Goal: Transaction & Acquisition: Obtain resource

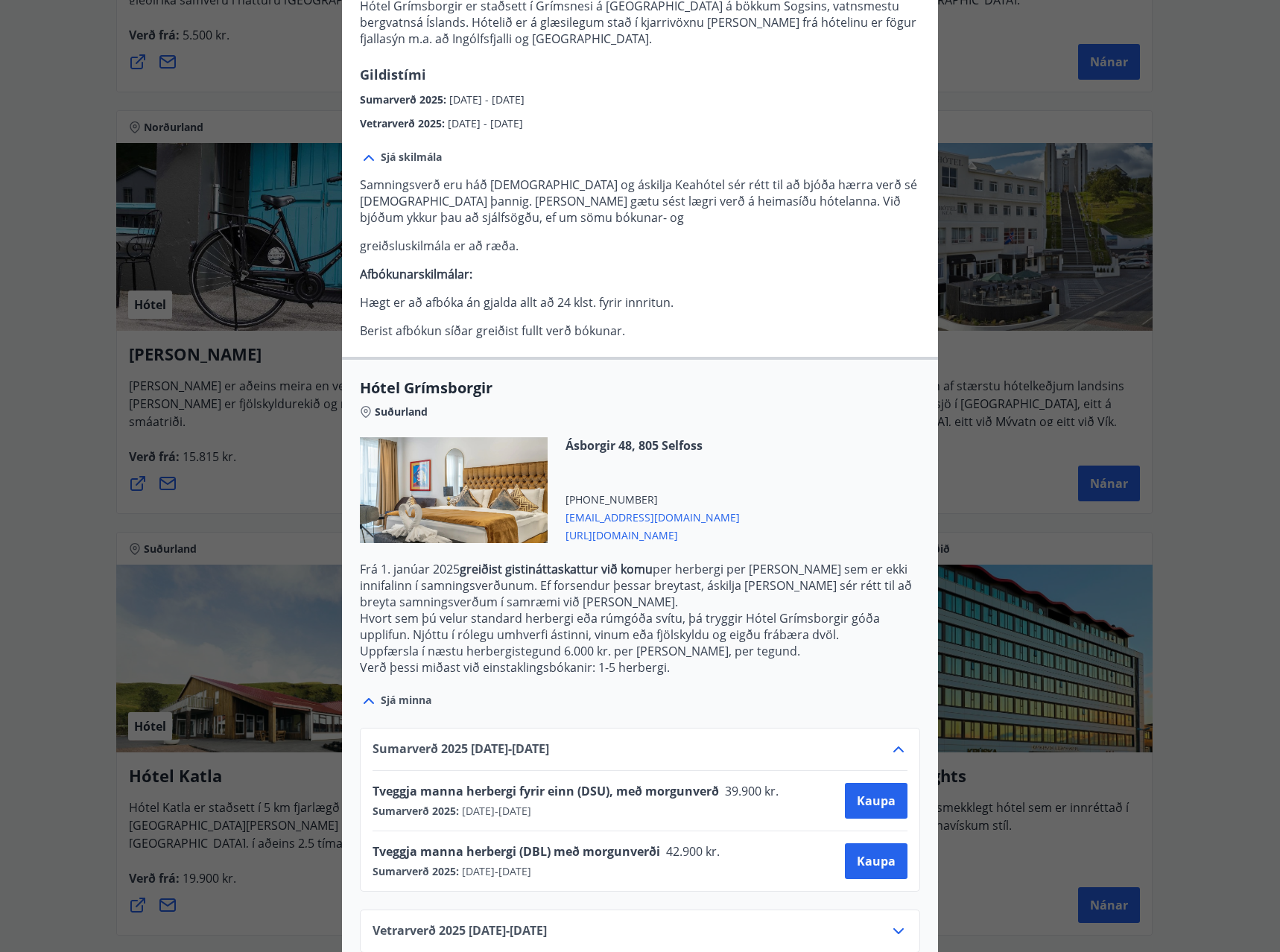
scroll to position [244, 0]
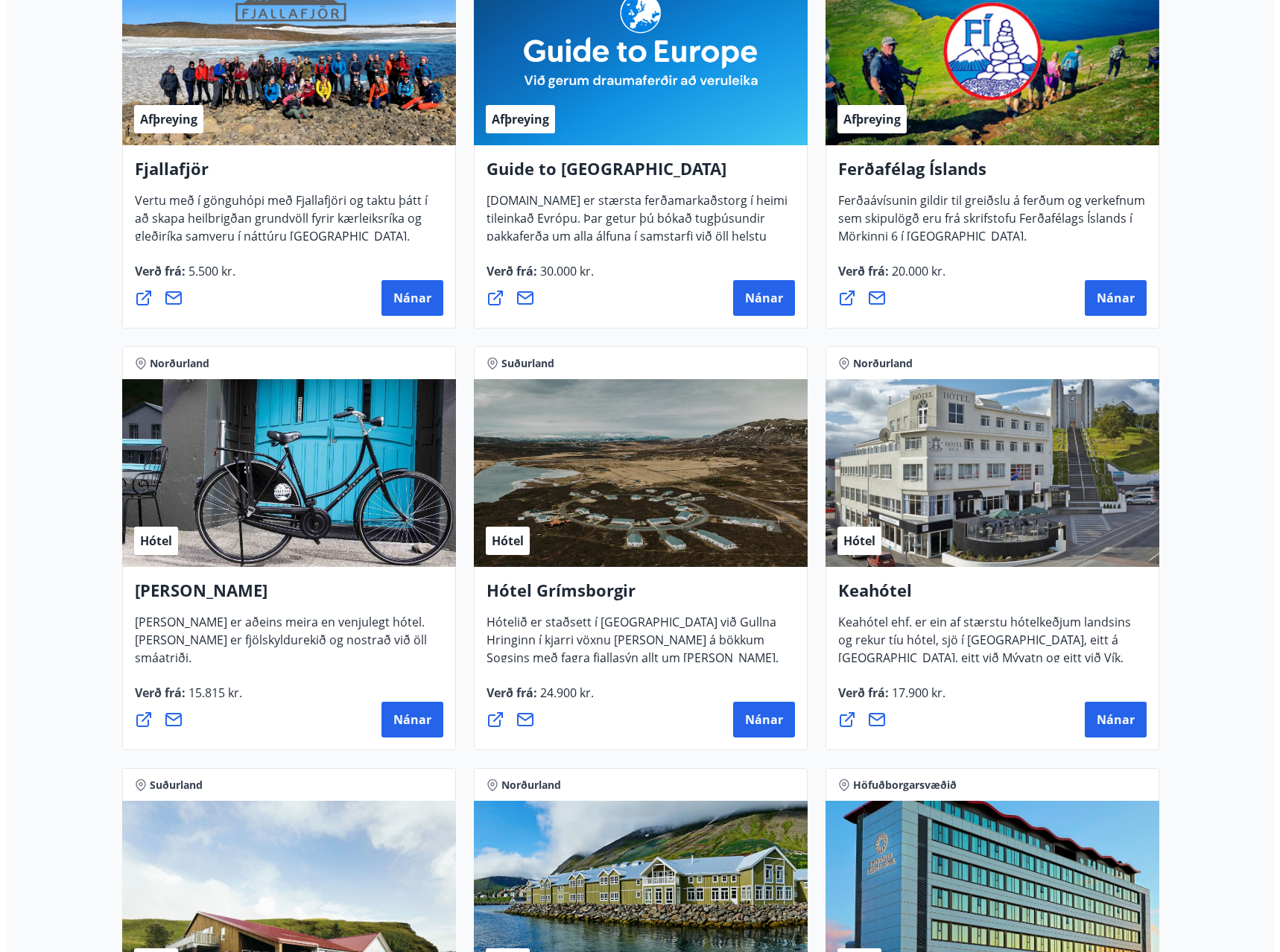
scroll to position [373, 0]
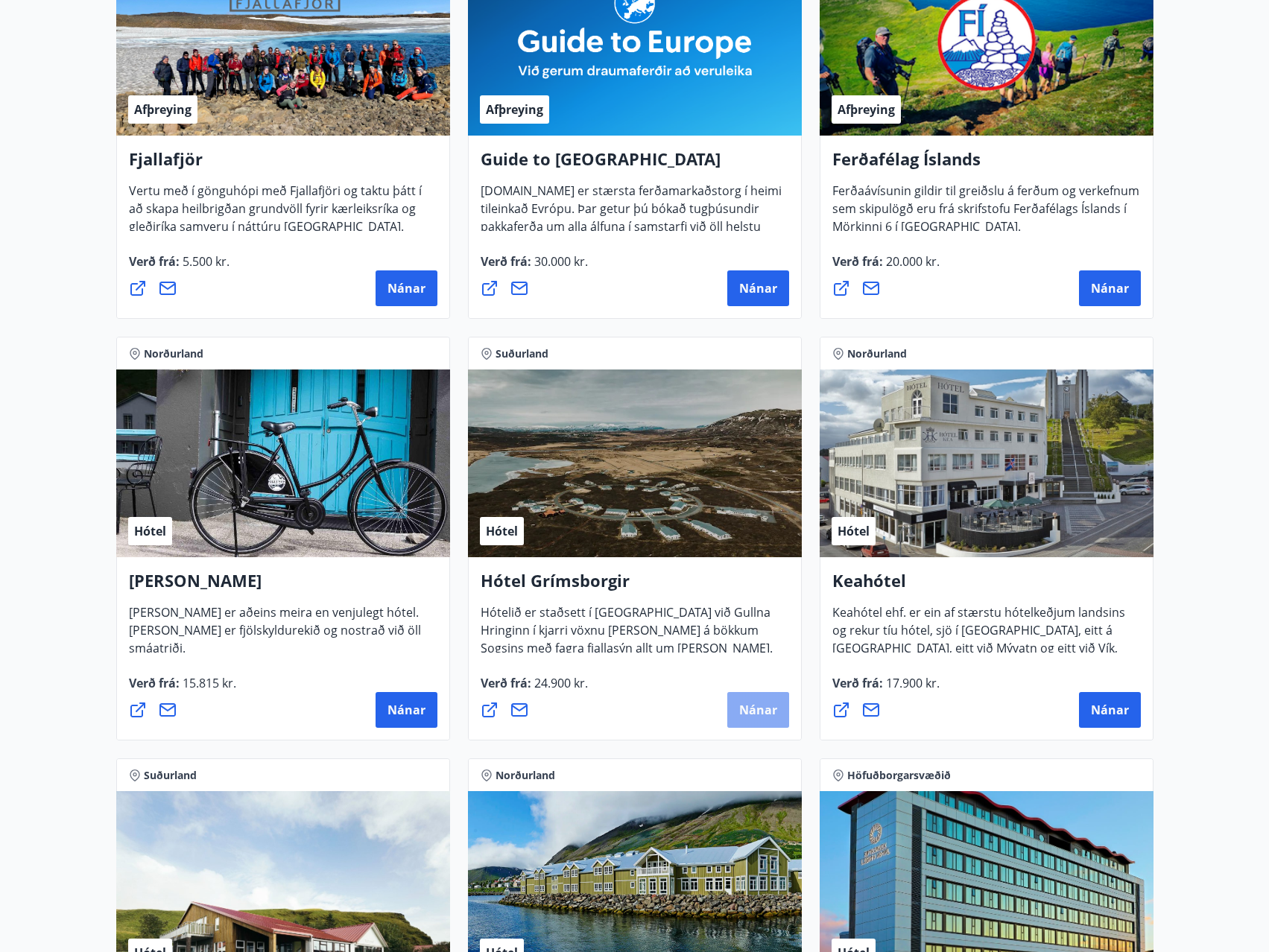
click at [746, 718] on span "Nánar" at bounding box center [758, 709] width 38 height 16
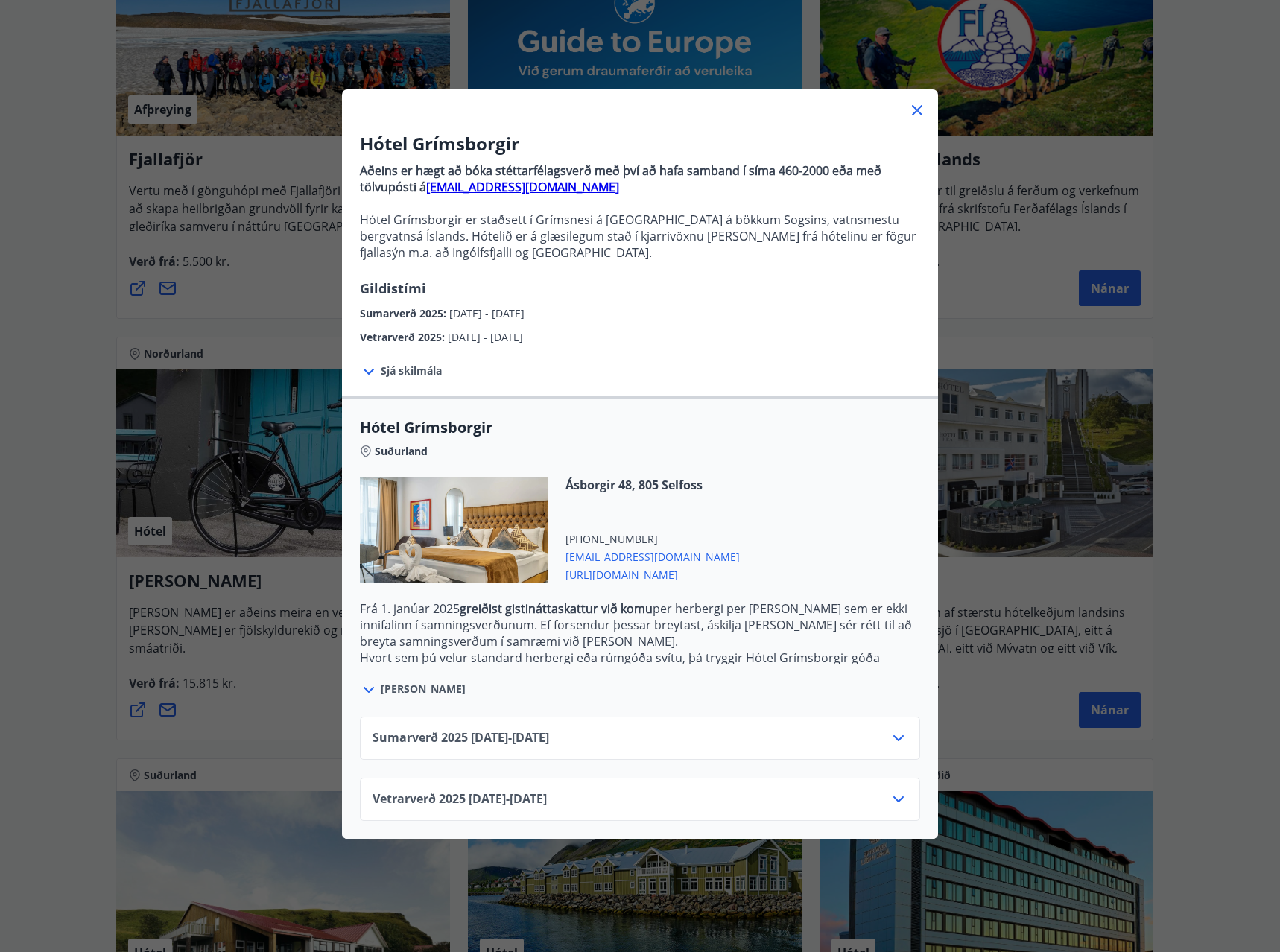
click at [384, 690] on span "[PERSON_NAME]" at bounding box center [423, 690] width 85 height 15
click at [643, 802] on div "Vetrarverð [PHONE_NUMBER][DATE] - [DATE]" at bounding box center [640, 806] width 535 height 30
click at [897, 799] on icon at bounding box center [899, 799] width 10 height 6
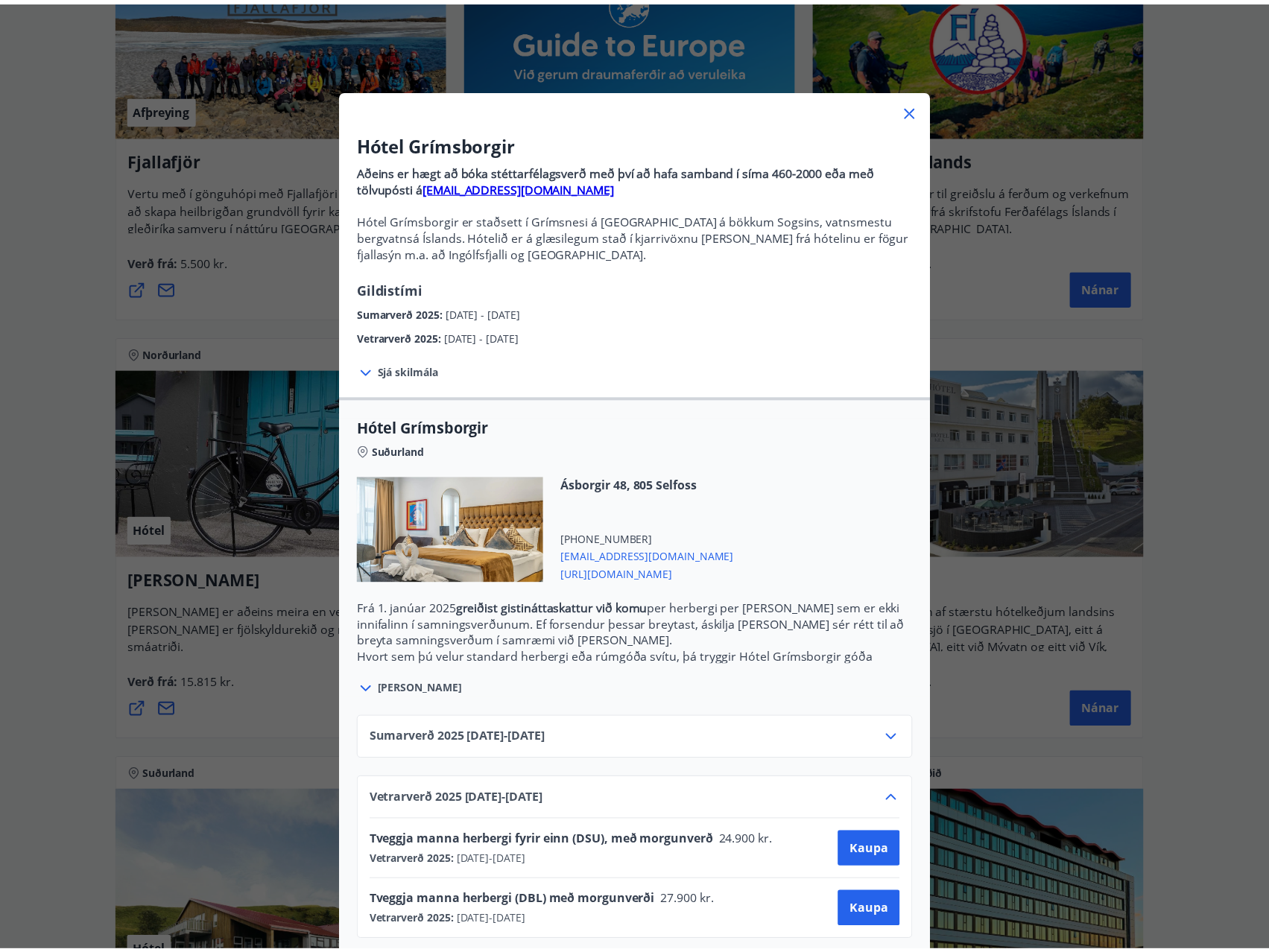
scroll to position [19, 0]
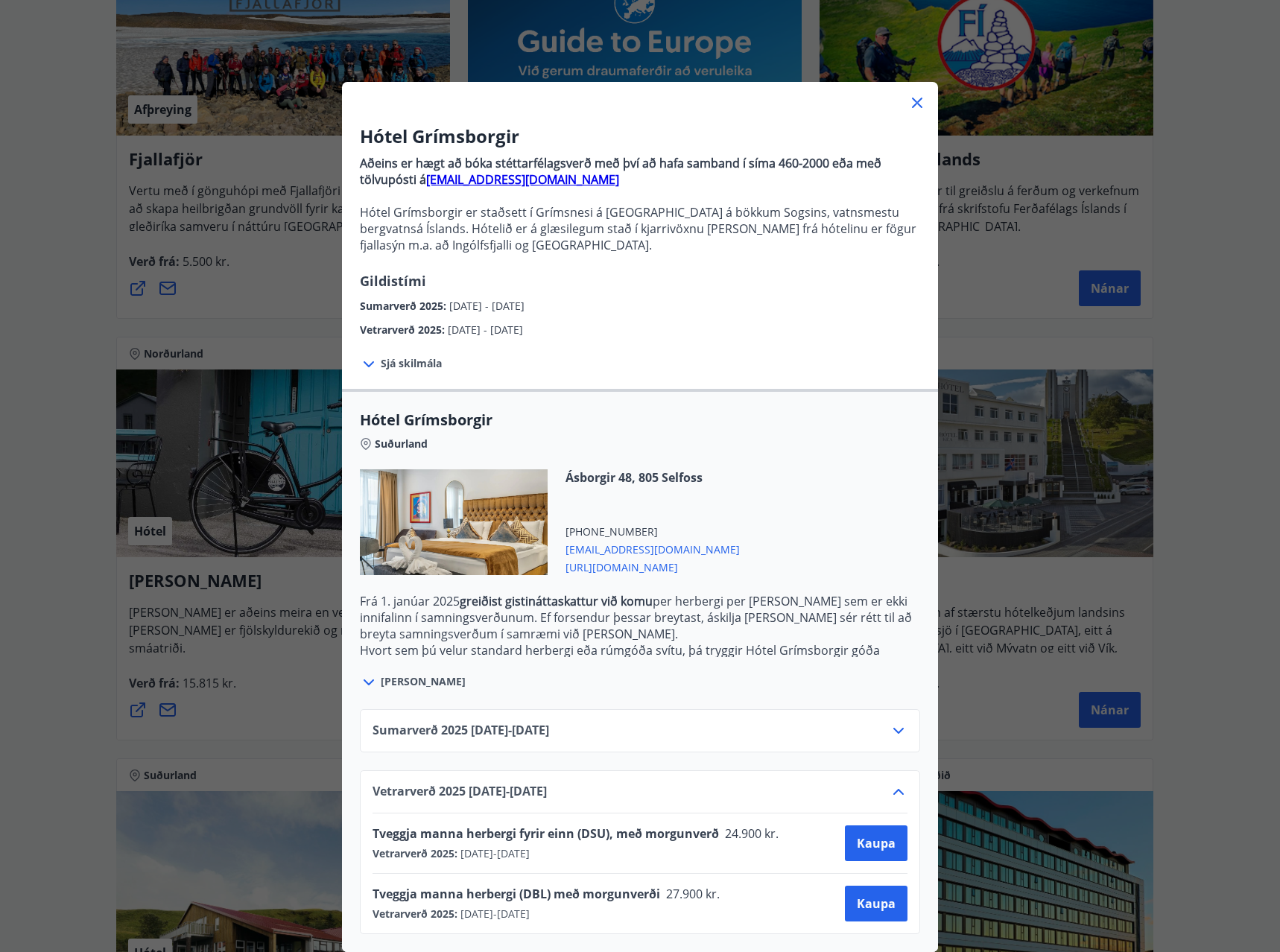
click at [891, 722] on icon at bounding box center [899, 731] width 18 height 18
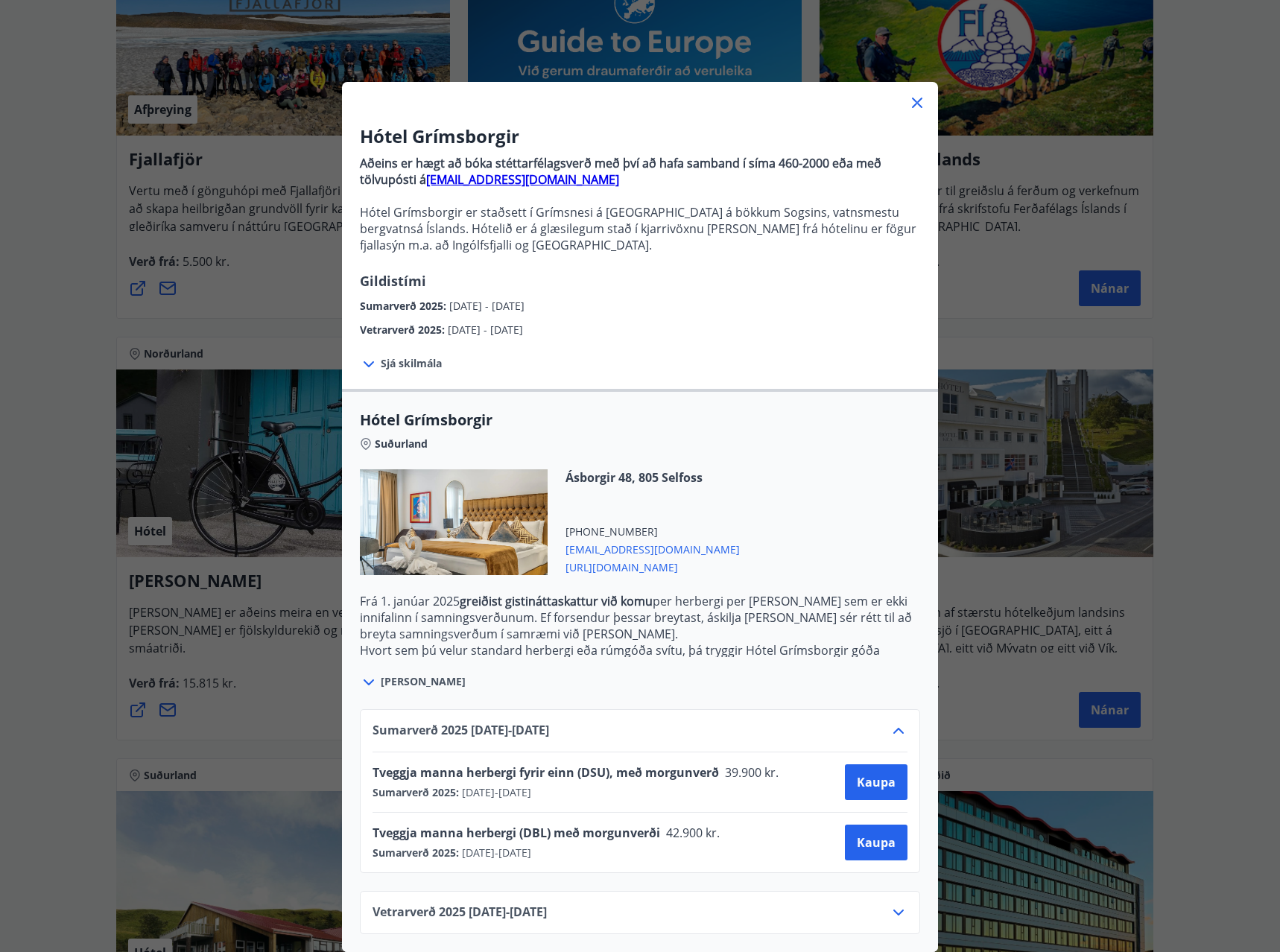
click at [909, 94] on icon at bounding box center [917, 102] width 18 height 18
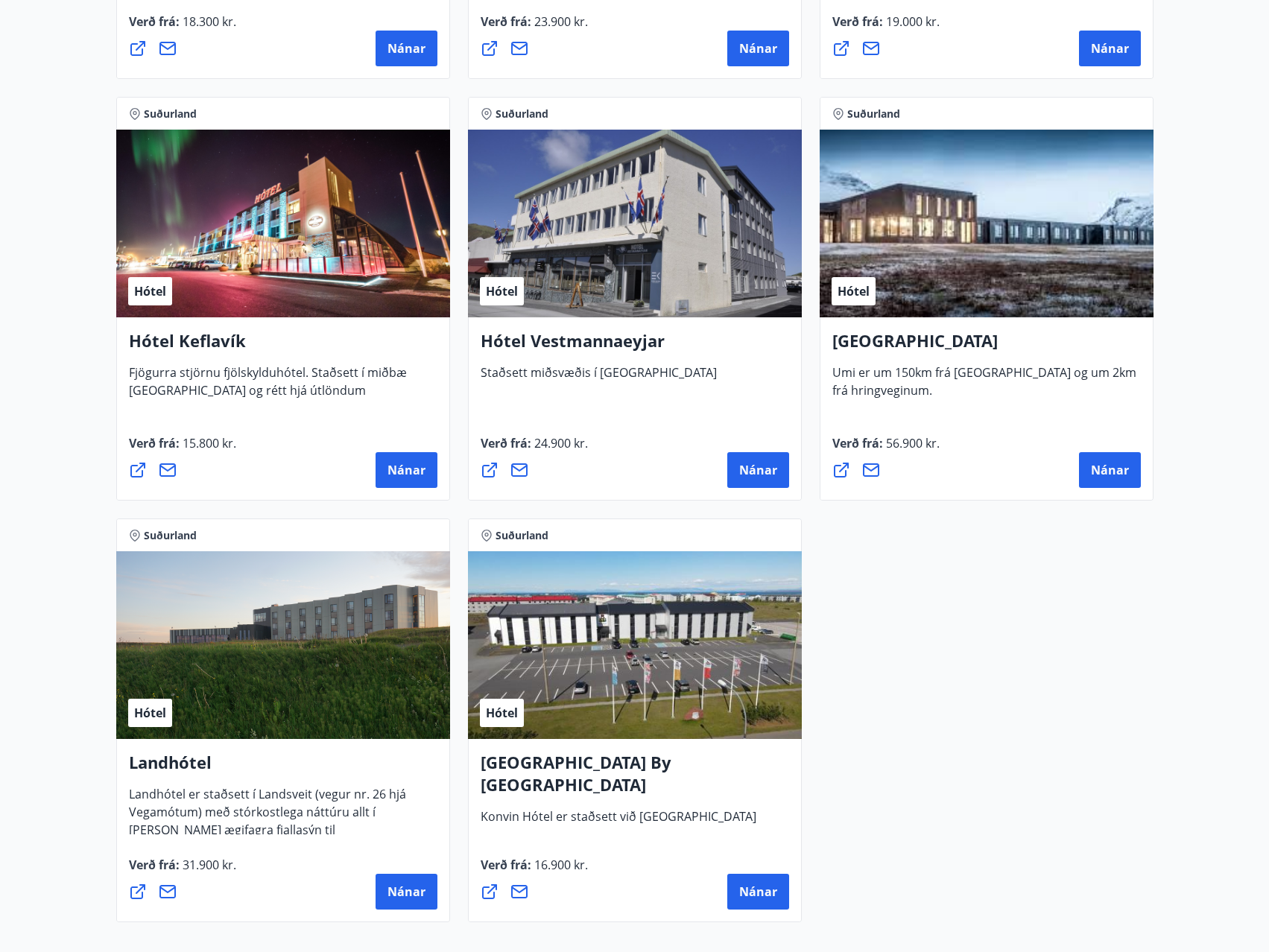
scroll to position [3577, 0]
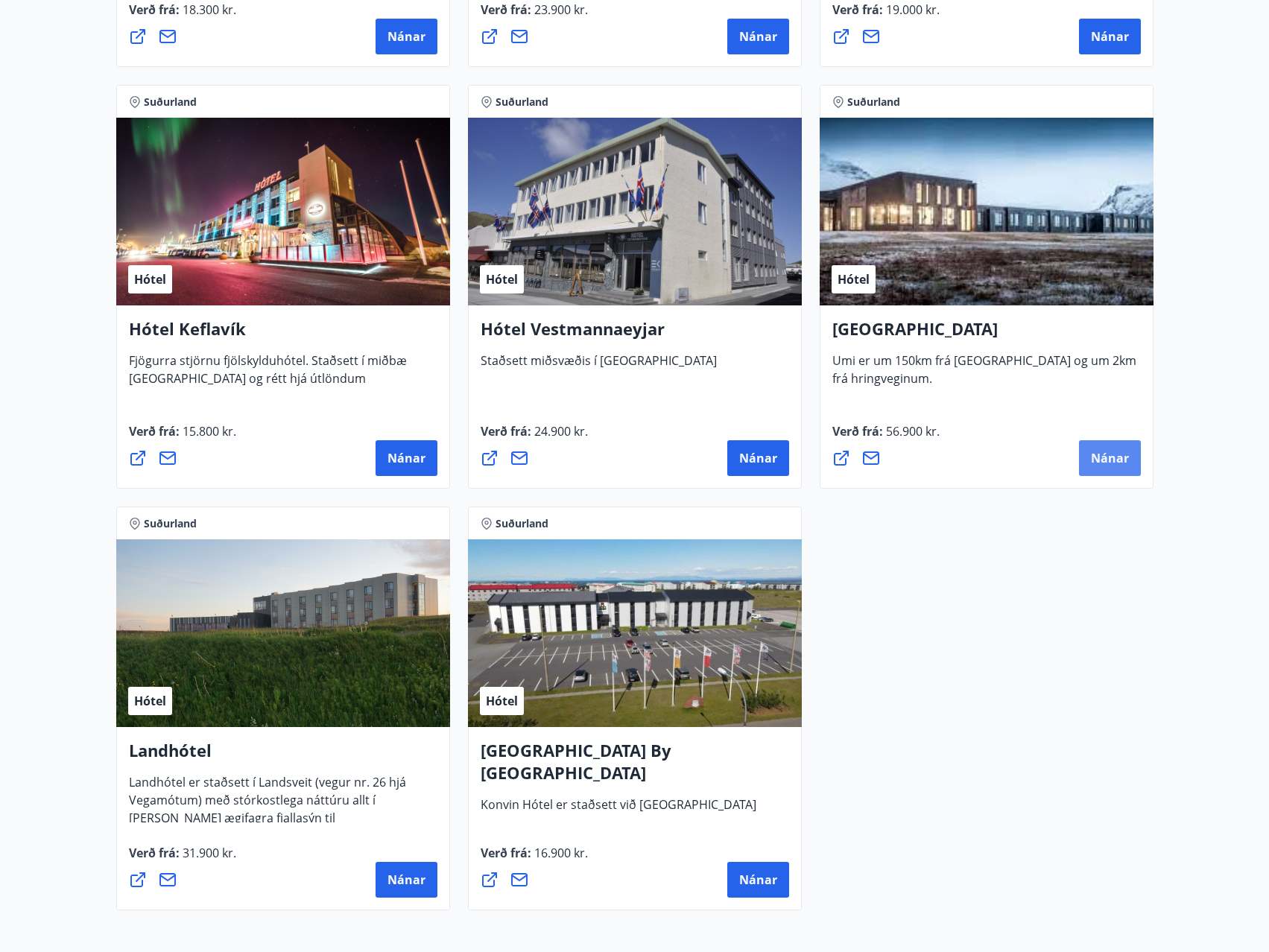
click at [1110, 451] on span "Nánar" at bounding box center [1110, 457] width 38 height 16
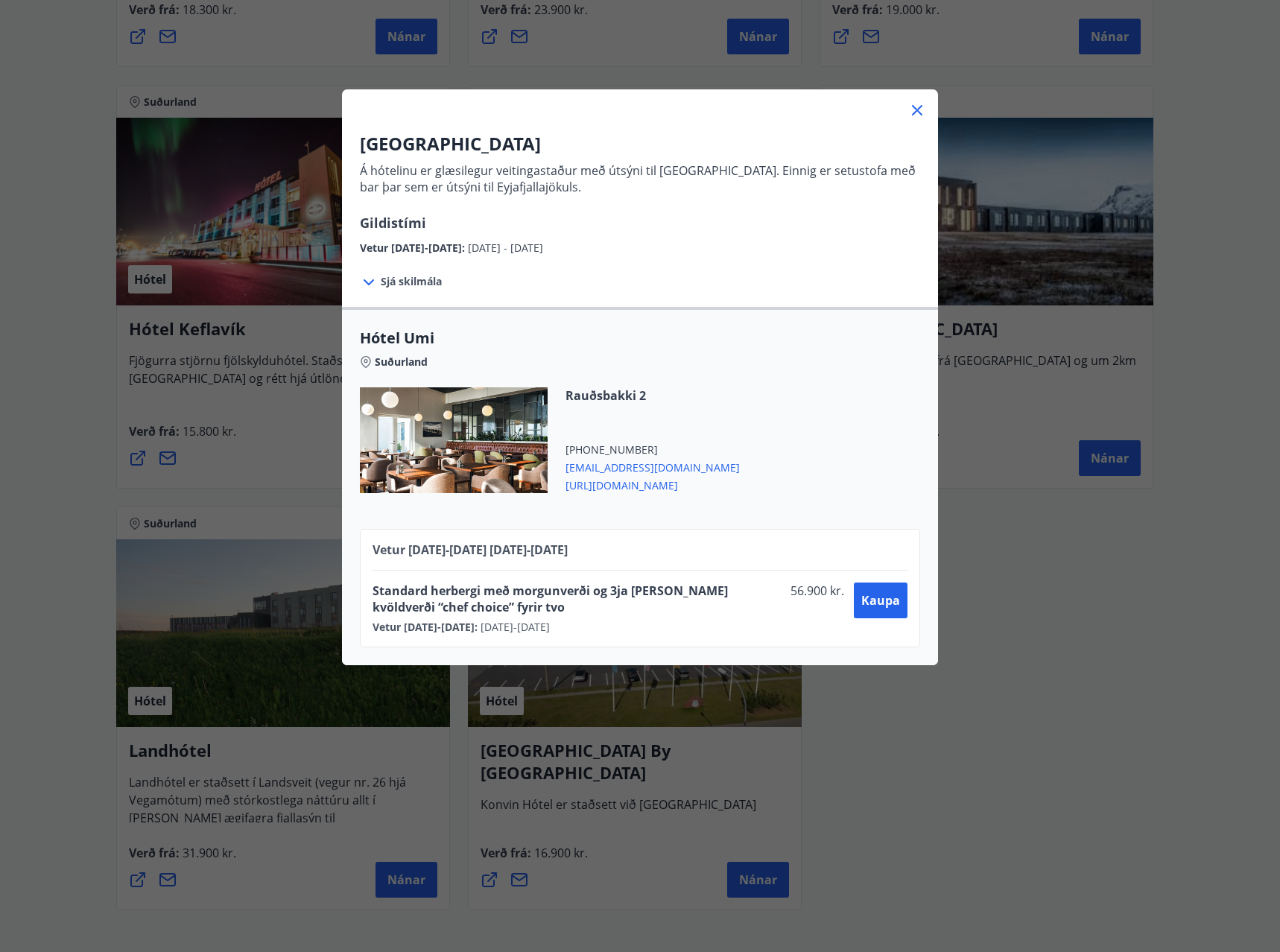
click at [909, 117] on icon at bounding box center [917, 110] width 18 height 18
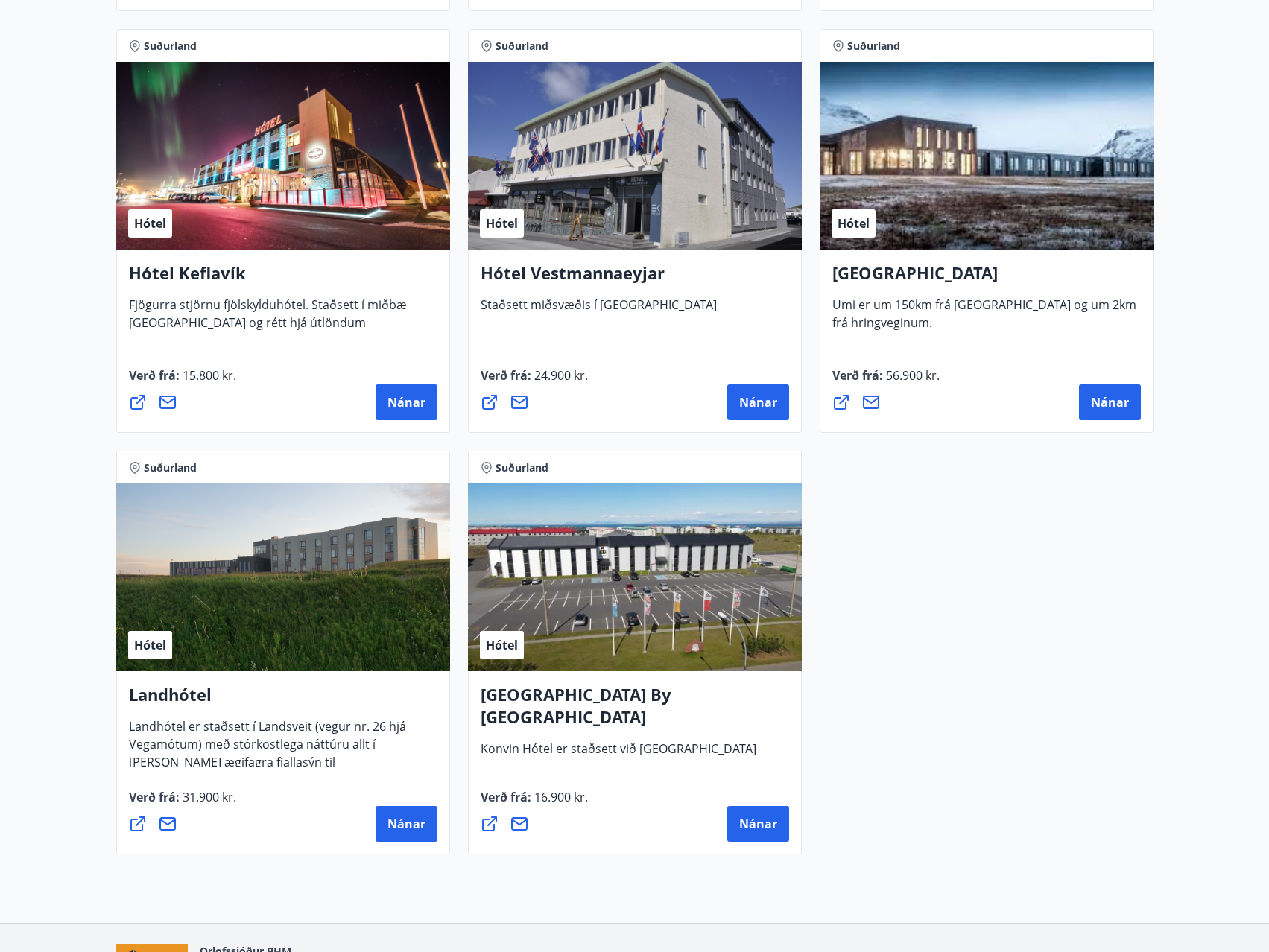
scroll to position [3726, 0]
